Goal: Information Seeking & Learning: Learn about a topic

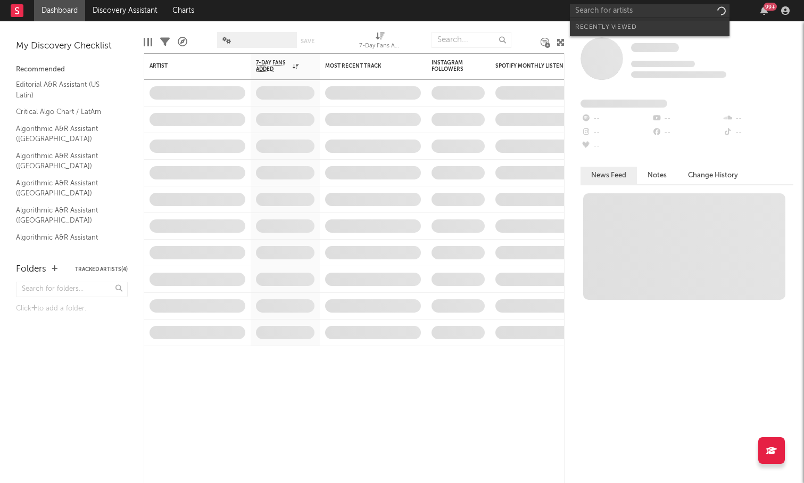
click at [653, 13] on input "text" at bounding box center [650, 10] width 160 height 13
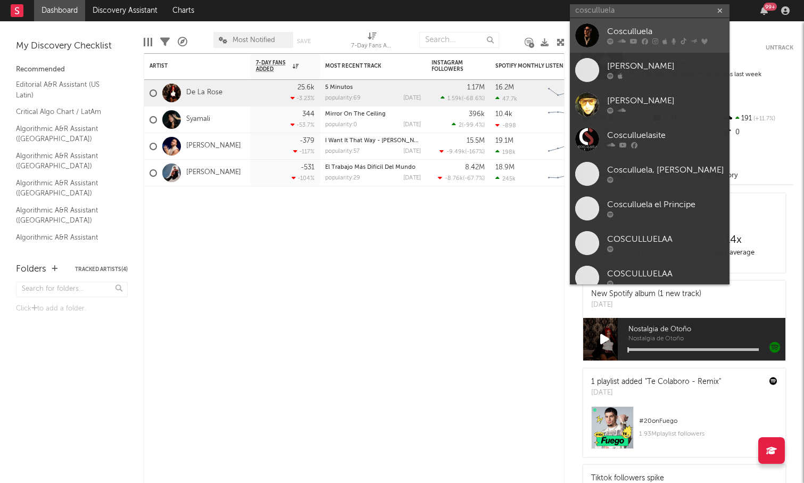
type input "cosculluela"
click at [660, 37] on div "Cosculluela" at bounding box center [665, 32] width 117 height 13
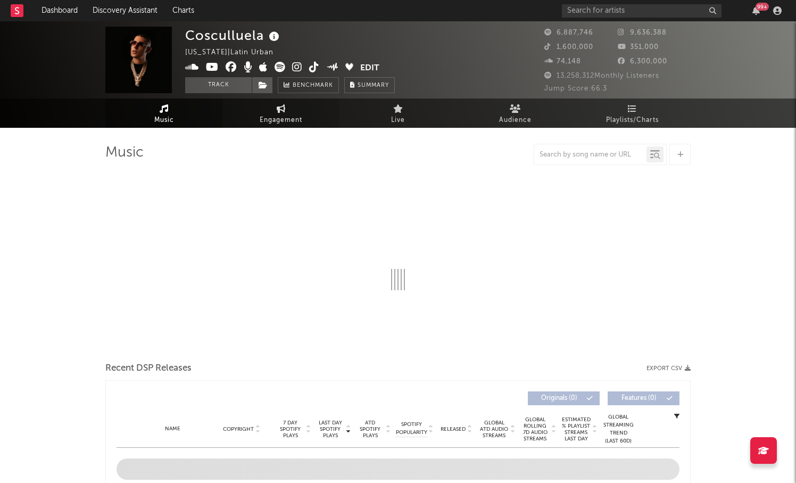
click at [278, 112] on icon at bounding box center [281, 108] width 9 height 9
select select "1w"
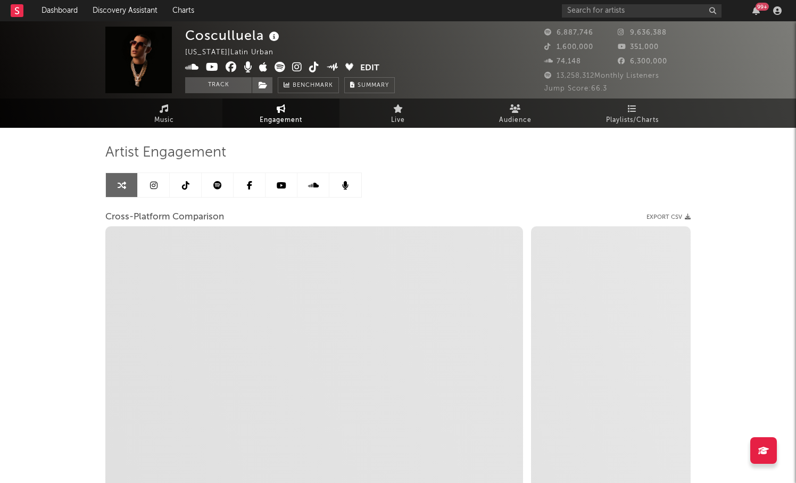
select select "1m"
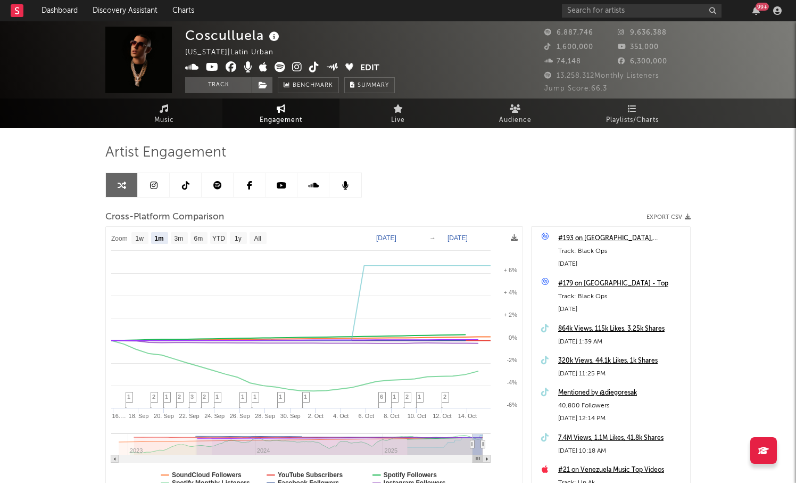
click at [50, 240] on div "Cosculluela [US_STATE] | Latin Urban Edit Track Benchmark Summary 6,887,746 9,6…" at bounding box center [398, 300] width 796 height 559
click at [165, 110] on icon at bounding box center [164, 108] width 9 height 9
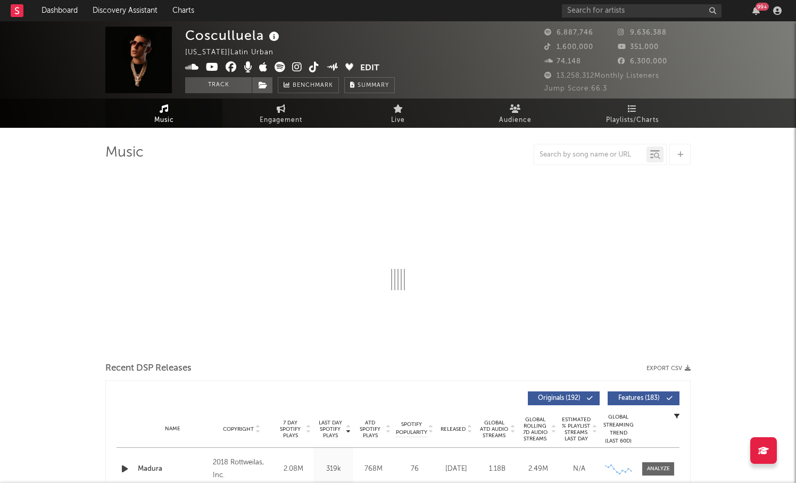
select select "6m"
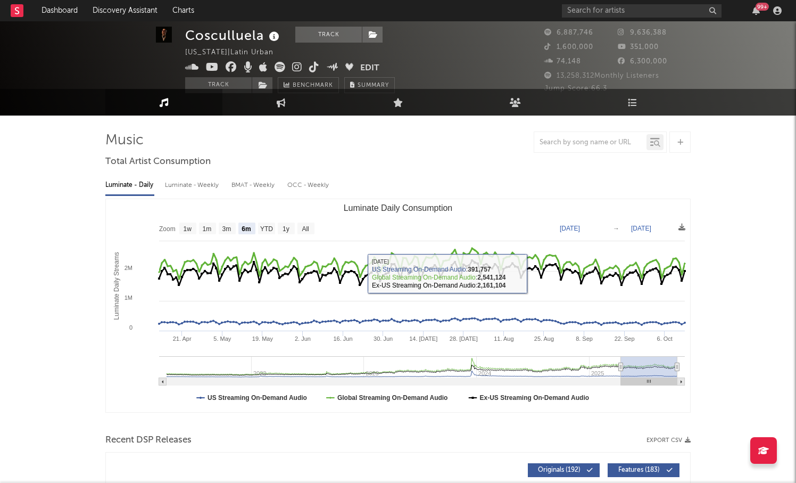
scroll to position [3, 0]
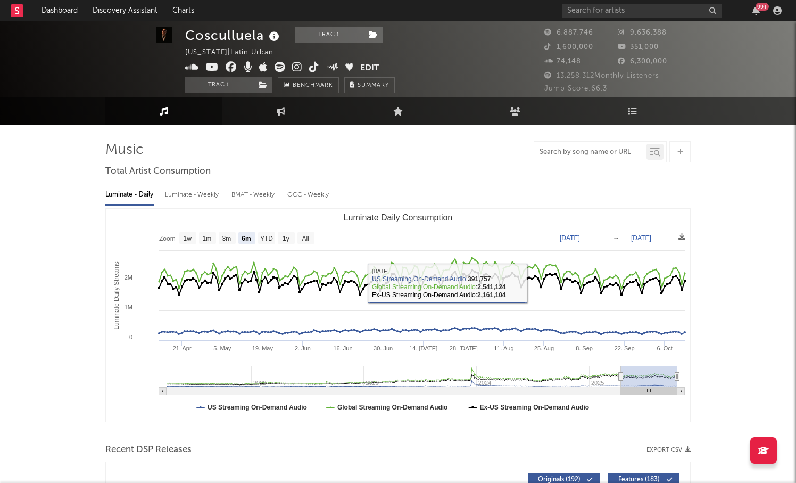
click at [604, 153] on input "text" at bounding box center [590, 152] width 112 height 9
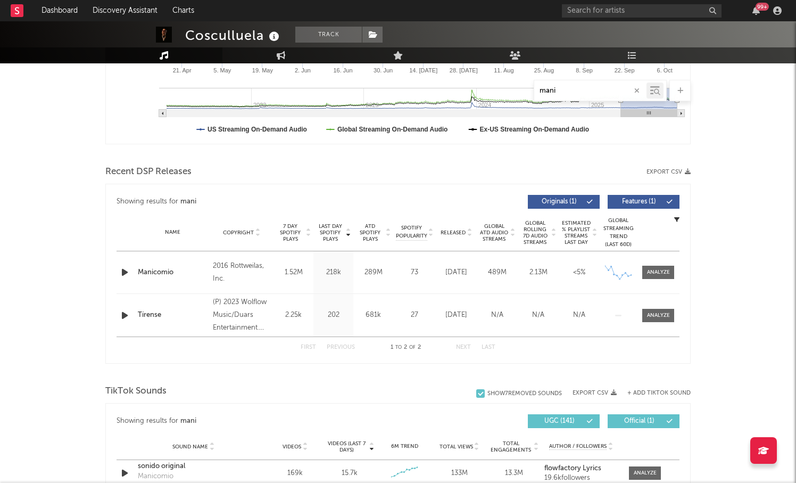
scroll to position [278, 0]
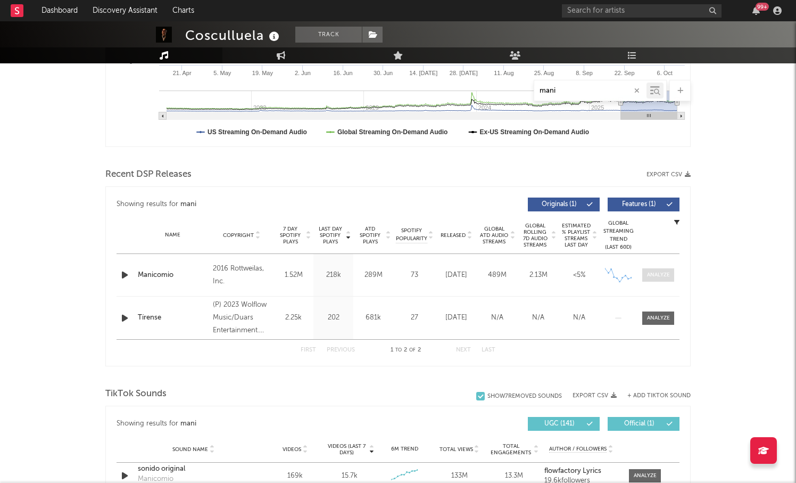
type input "mani"
click at [661, 272] on div at bounding box center [658, 275] width 23 height 8
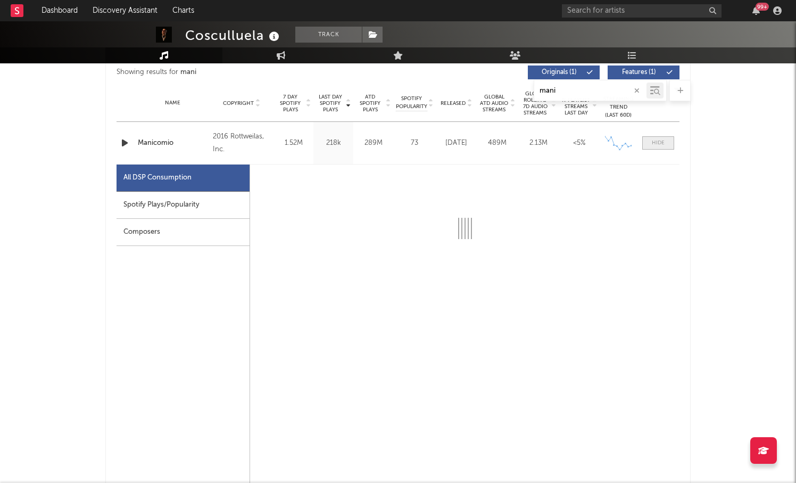
scroll to position [412, 0]
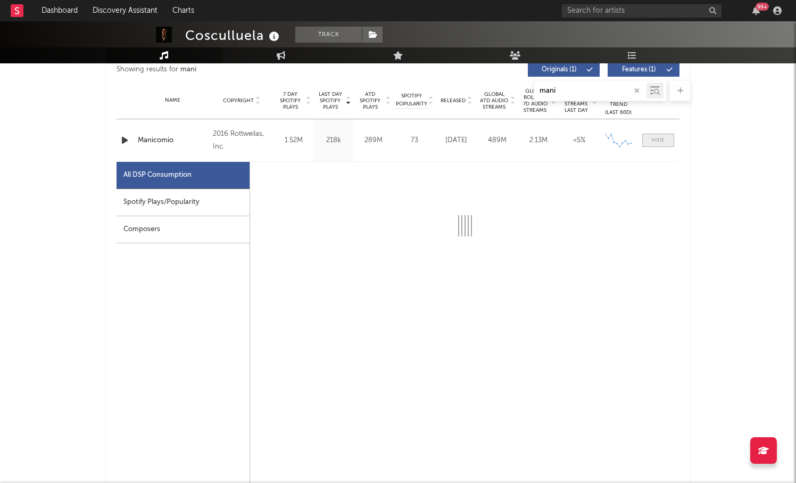
select select "6m"
